Goal: Task Accomplishment & Management: Use online tool/utility

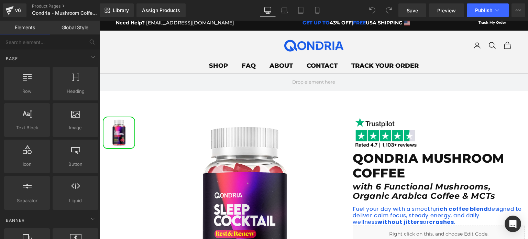
scroll to position [5, 0]
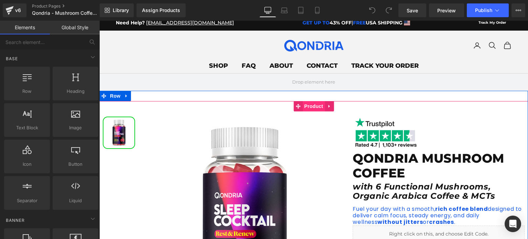
click at [312, 106] on span "Product" at bounding box center [313, 106] width 22 height 10
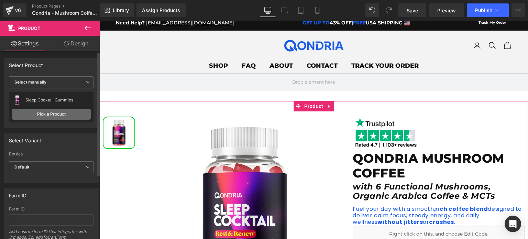
click at [70, 109] on link "Pick a Product" at bounding box center [51, 114] width 79 height 11
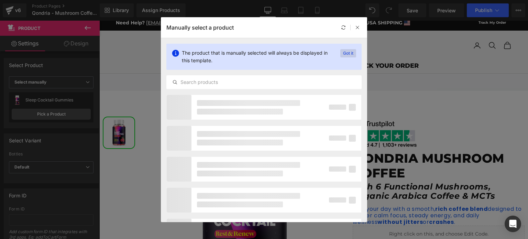
click at [352, 52] on p "Got it" at bounding box center [348, 53] width 16 height 8
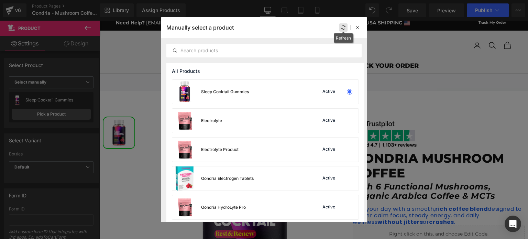
click at [345, 27] on icon at bounding box center [343, 27] width 5 height 5
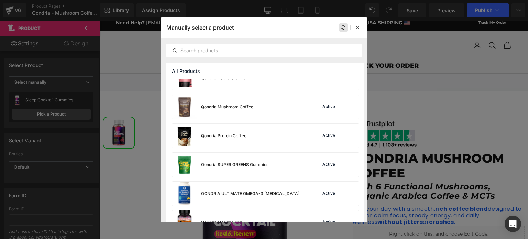
scroll to position [133, 0]
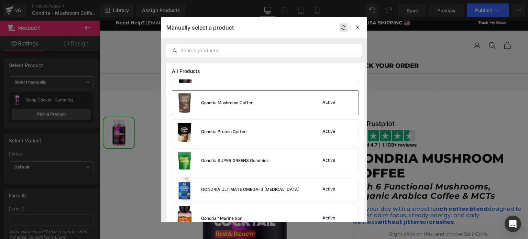
click at [286, 103] on div "Qondria Mushroom Coffee Active" at bounding box center [265, 103] width 186 height 24
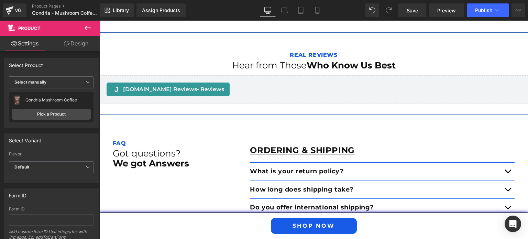
scroll to position [1179, 0]
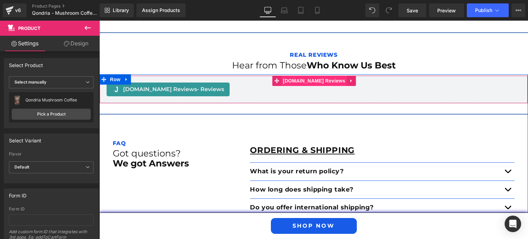
click at [314, 80] on span "[DOMAIN_NAME] Reviews" at bounding box center [314, 81] width 66 height 10
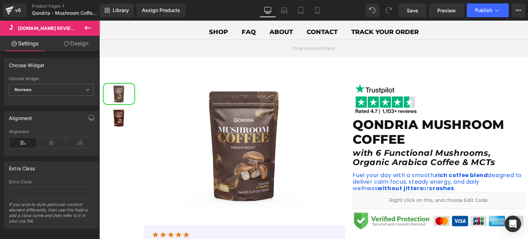
scroll to position [0, 0]
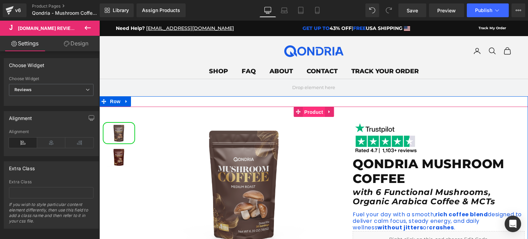
click at [309, 108] on span "Product" at bounding box center [313, 112] width 22 height 10
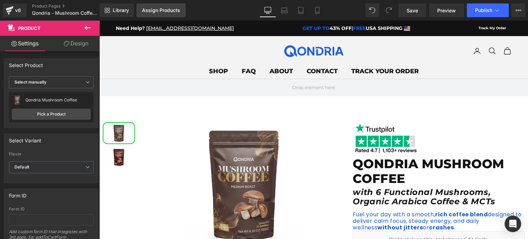
click at [150, 10] on div "Assign Products" at bounding box center [161, 10] width 38 height 5
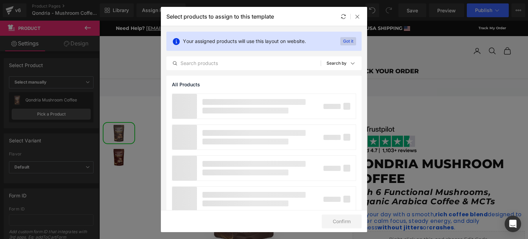
click at [350, 37] on p "Got it" at bounding box center [348, 41] width 16 height 8
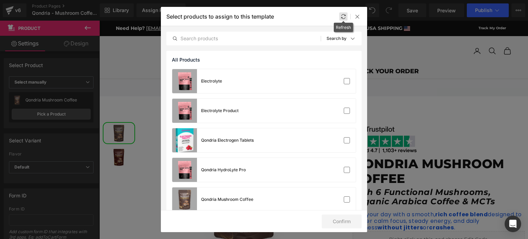
click at [342, 18] on icon at bounding box center [342, 16] width 5 height 5
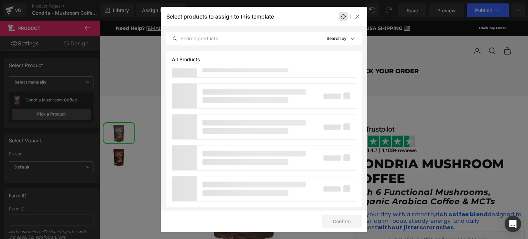
scroll to position [29, 0]
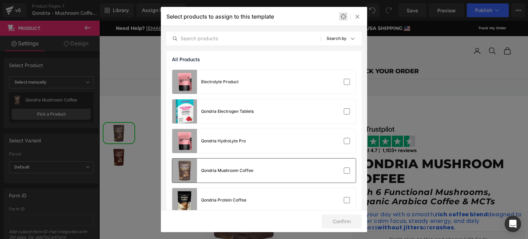
click at [270, 170] on div "Qondria Mushroom Coffee" at bounding box center [263, 170] width 183 height 24
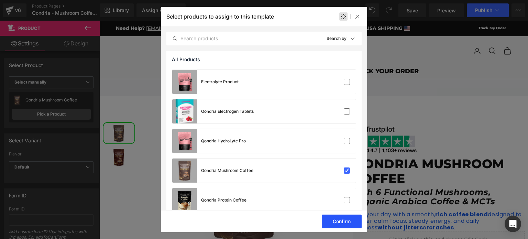
click at [350, 219] on button "Confirm" at bounding box center [341, 221] width 40 height 14
click at [349, 222] on button "Confirm" at bounding box center [341, 221] width 40 height 14
click at [359, 17] on icon at bounding box center [356, 16] width 5 height 5
click at [358, 16] on icon at bounding box center [356, 16] width 5 height 5
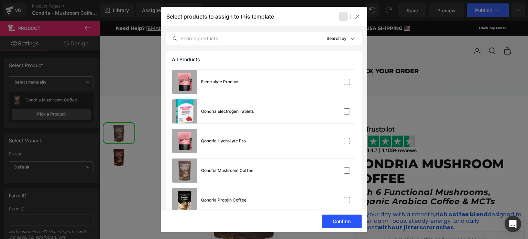
click at [345, 220] on button "Confirm" at bounding box center [341, 221] width 40 height 14
click at [338, 174] on div "Qondria Mushroom Coffee" at bounding box center [263, 170] width 183 height 24
click at [350, 224] on button "Confirm" at bounding box center [341, 221] width 40 height 14
click at [338, 221] on button "Confirm" at bounding box center [341, 221] width 40 height 14
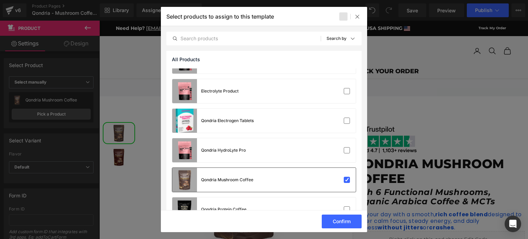
scroll to position [0, 0]
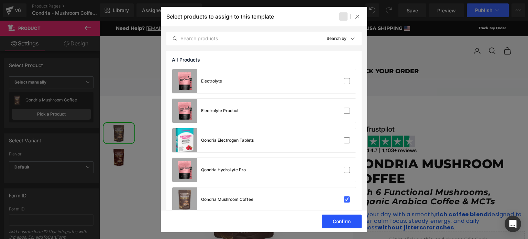
click at [340, 222] on button "Confirm" at bounding box center [341, 221] width 40 height 14
click at [353, 20] on div at bounding box center [357, 16] width 8 height 8
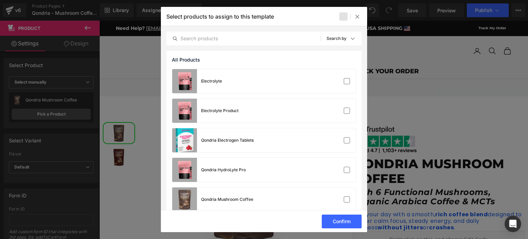
click at [406, 32] on div at bounding box center [264, 119] width 528 height 239
click at [359, 18] on icon at bounding box center [356, 16] width 5 height 5
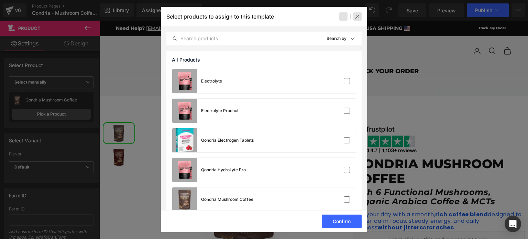
click at [359, 18] on icon at bounding box center [356, 16] width 5 height 5
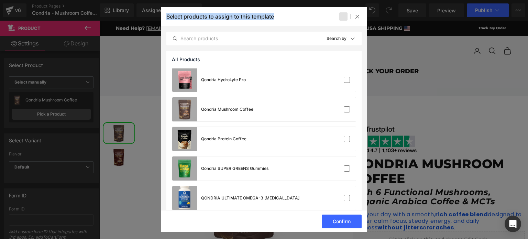
scroll to position [92, 0]
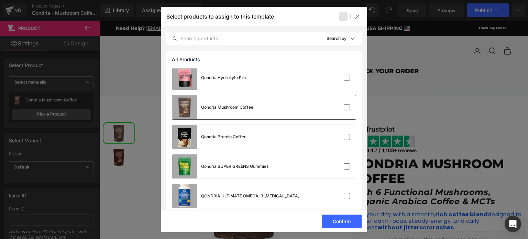
click at [338, 111] on div "Qondria Mushroom Coffee" at bounding box center [263, 107] width 183 height 24
click at [341, 224] on button "Confirm" at bounding box center [341, 221] width 40 height 14
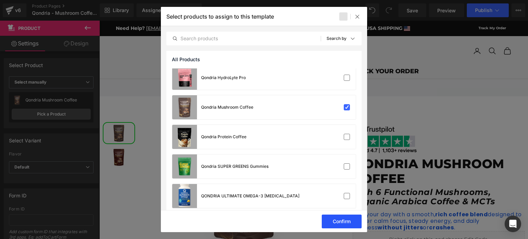
click at [345, 218] on button "Confirm" at bounding box center [341, 221] width 40 height 14
click at [360, 15] on icon at bounding box center [356, 16] width 5 height 5
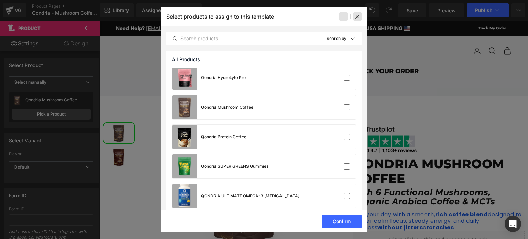
click at [360, 15] on icon at bounding box center [356, 16] width 5 height 5
click at [339, 103] on div "Qondria Mushroom Coffee" at bounding box center [263, 107] width 183 height 24
click at [353, 222] on button "Confirm" at bounding box center [341, 221] width 40 height 14
click at [340, 220] on button "Confirm" at bounding box center [341, 221] width 40 height 14
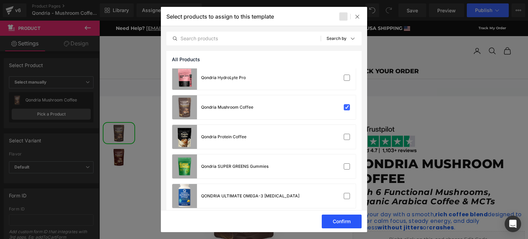
click at [340, 220] on button "Confirm" at bounding box center [341, 221] width 40 height 14
click at [359, 20] on div at bounding box center [357, 16] width 8 height 8
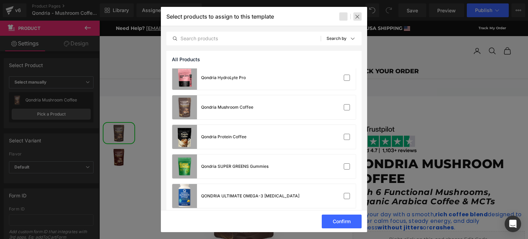
click at [358, 19] on icon at bounding box center [356, 16] width 5 height 5
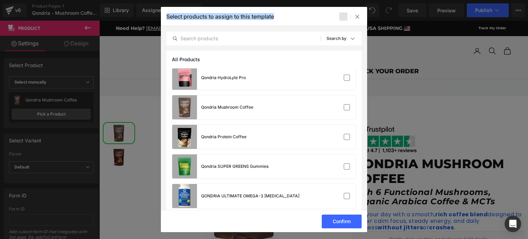
click at [413, 52] on div at bounding box center [264, 119] width 528 height 239
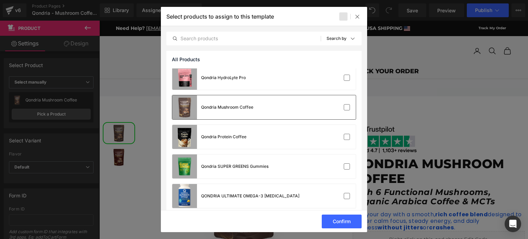
click at [333, 111] on div "Qondria Mushroom Coffee" at bounding box center [263, 107] width 183 height 24
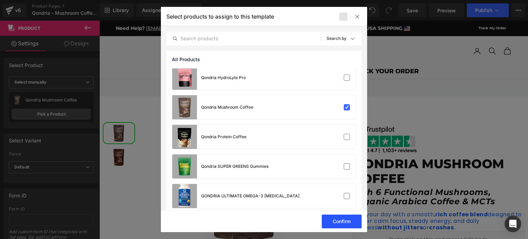
click at [336, 221] on button "Confirm" at bounding box center [341, 221] width 40 height 14
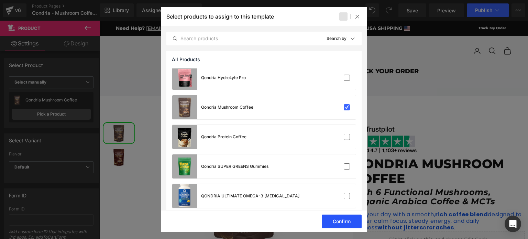
click at [336, 221] on button "Confirm" at bounding box center [341, 221] width 40 height 14
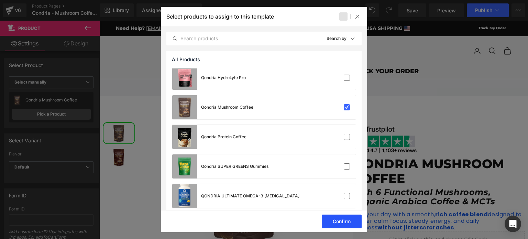
click at [336, 221] on button "Confirm" at bounding box center [341, 221] width 40 height 14
click at [349, 220] on button "Confirm" at bounding box center [341, 221] width 40 height 14
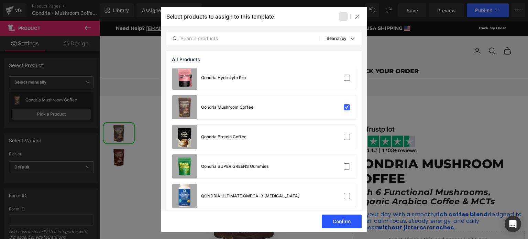
click at [349, 220] on button "Confirm" at bounding box center [341, 221] width 40 height 14
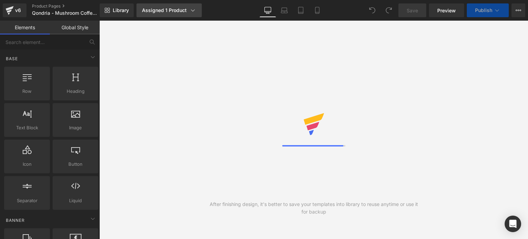
click at [174, 13] on div "Assigned 1 Product" at bounding box center [169, 10] width 54 height 7
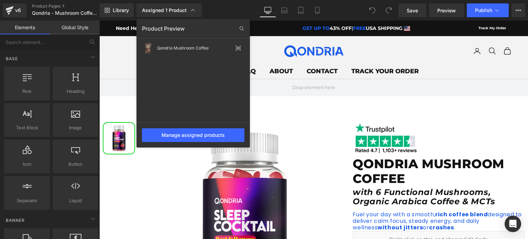
click at [338, 80] on div at bounding box center [313, 130] width 428 height 218
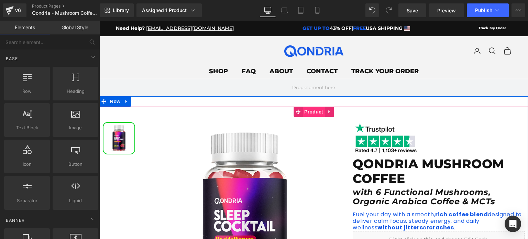
click at [306, 114] on span "Product" at bounding box center [313, 111] width 22 height 10
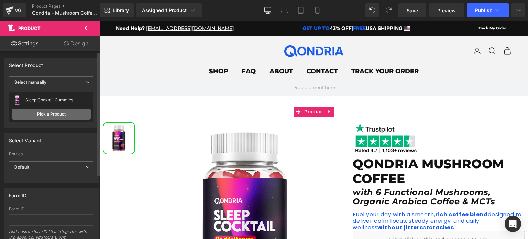
click at [51, 116] on link "Pick a Product" at bounding box center [51, 114] width 79 height 11
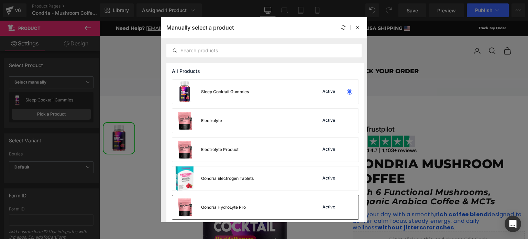
scroll to position [69, 0]
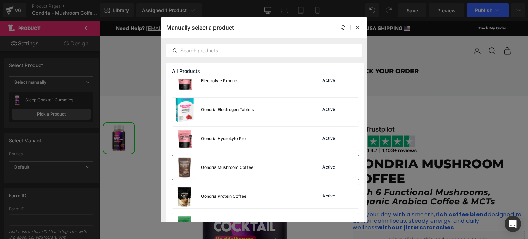
click at [247, 167] on div "Qondria Mushroom Coffee" at bounding box center [227, 167] width 52 height 6
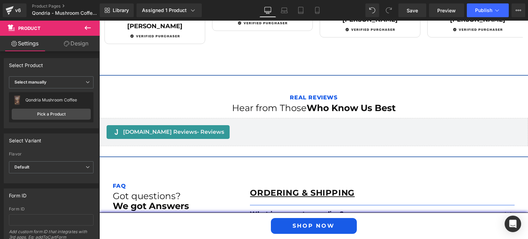
scroll to position [1136, 0]
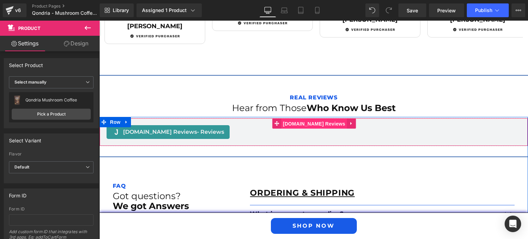
click at [312, 124] on span "[DOMAIN_NAME] Reviews" at bounding box center [314, 123] width 66 height 10
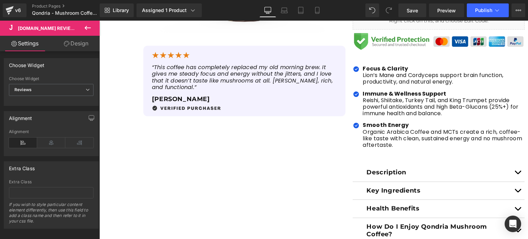
scroll to position [172, 0]
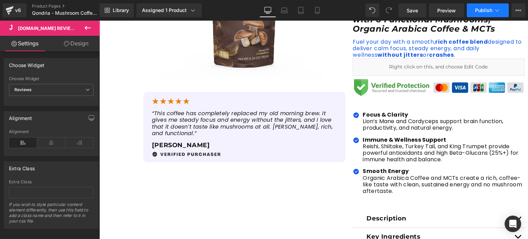
click at [497, 9] on icon at bounding box center [496, 10] width 7 height 7
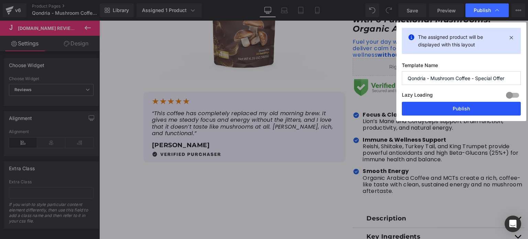
click at [466, 109] on button "Publish" at bounding box center [460, 109] width 119 height 14
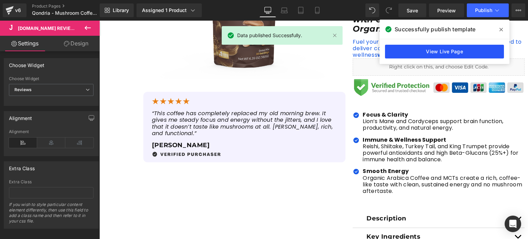
click at [446, 49] on link "View Live Page" at bounding box center [444, 52] width 119 height 14
